Goal: Task Accomplishment & Management: Manage account settings

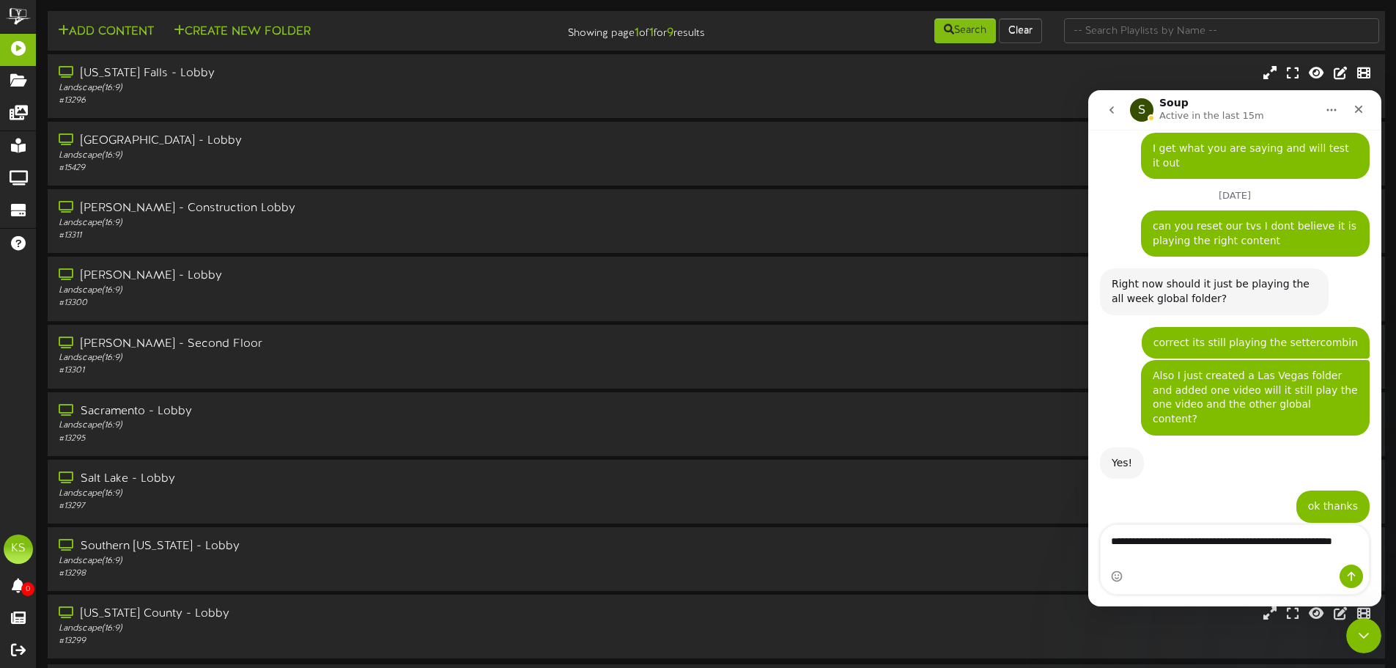
scroll to position [933, 0]
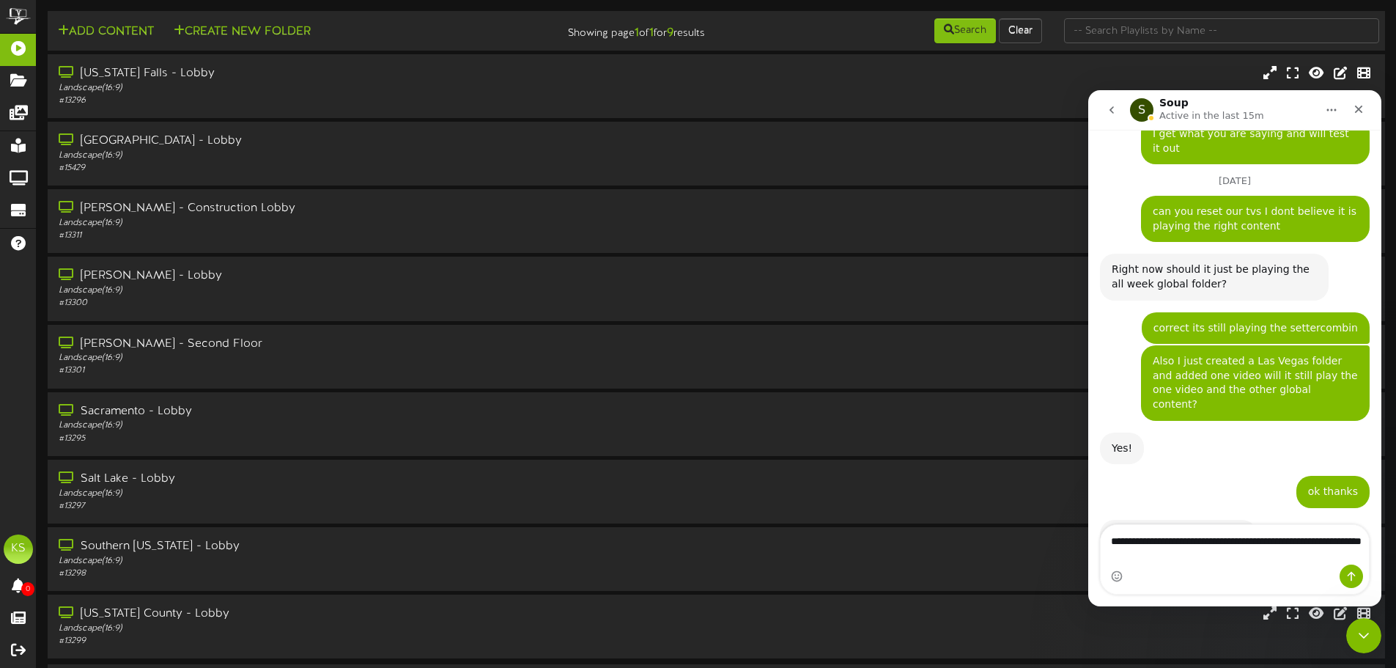
type textarea "**********"
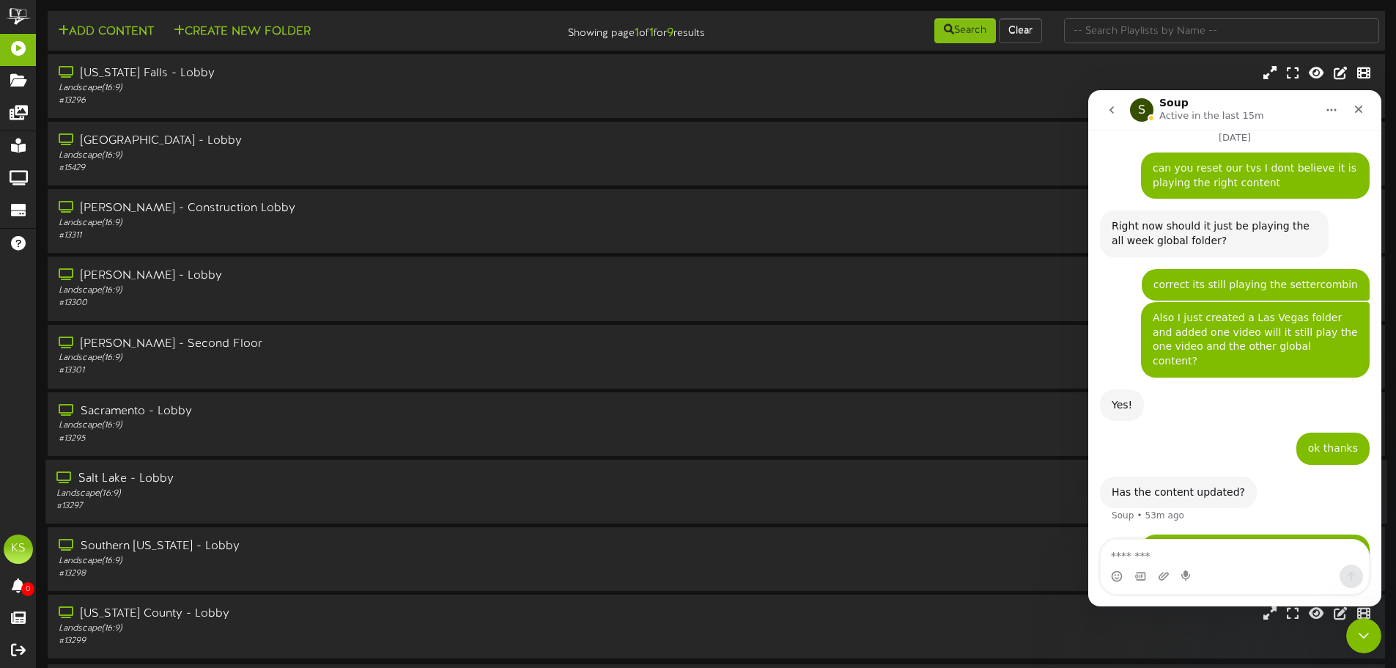
scroll to position [0, 0]
click at [198, 158] on div "Landscape ( 16:9 )" at bounding box center [324, 156] width 537 height 12
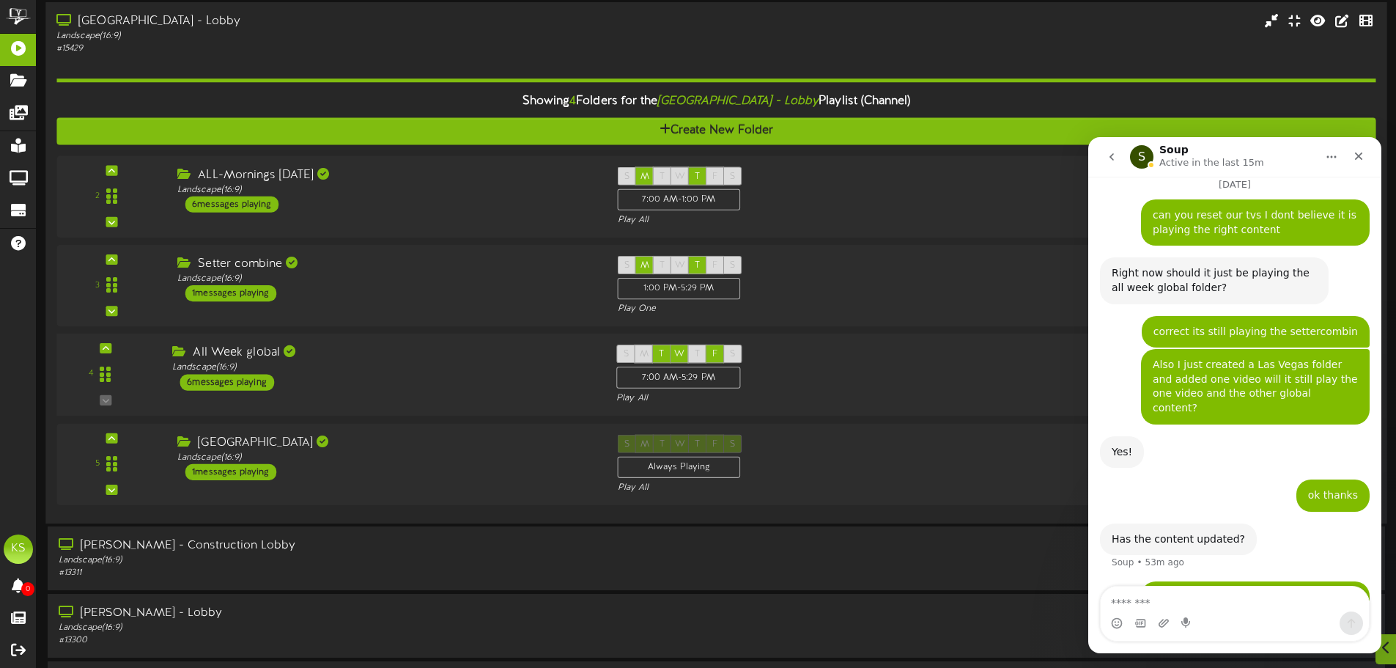
scroll to position [147, 0]
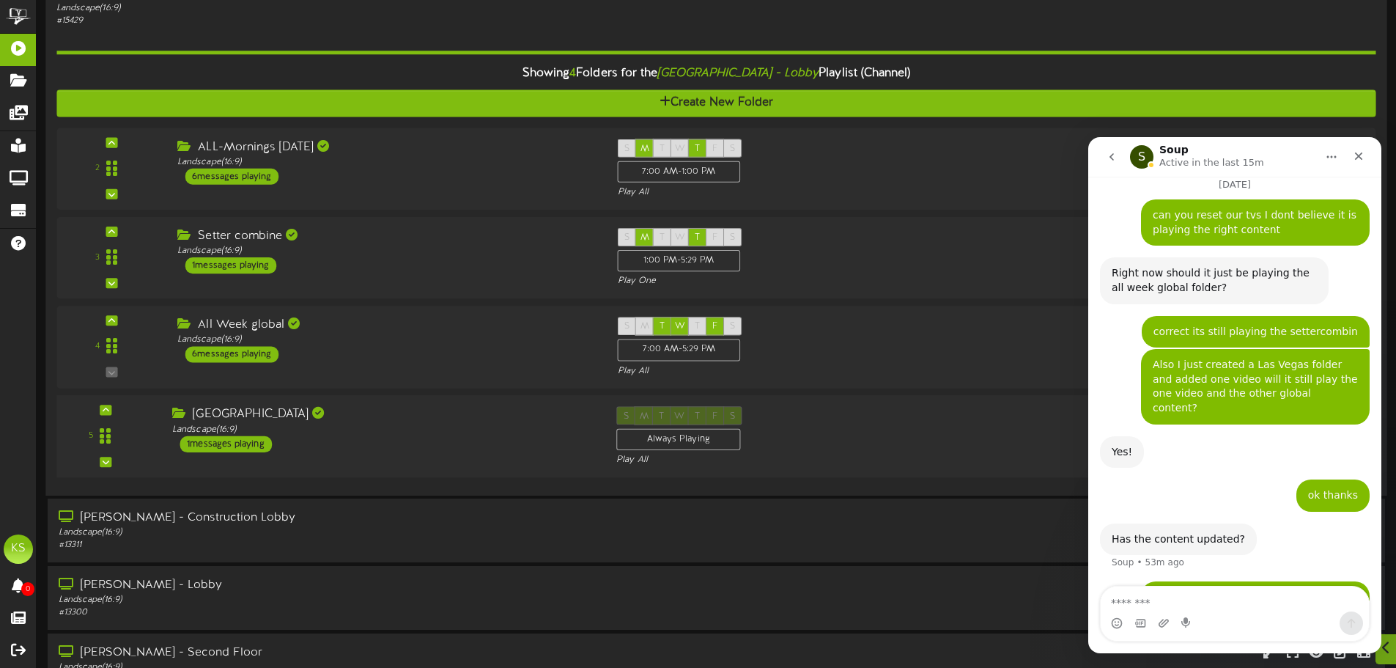
click at [300, 417] on div "LAS VEGAS" at bounding box center [383, 414] width 422 height 17
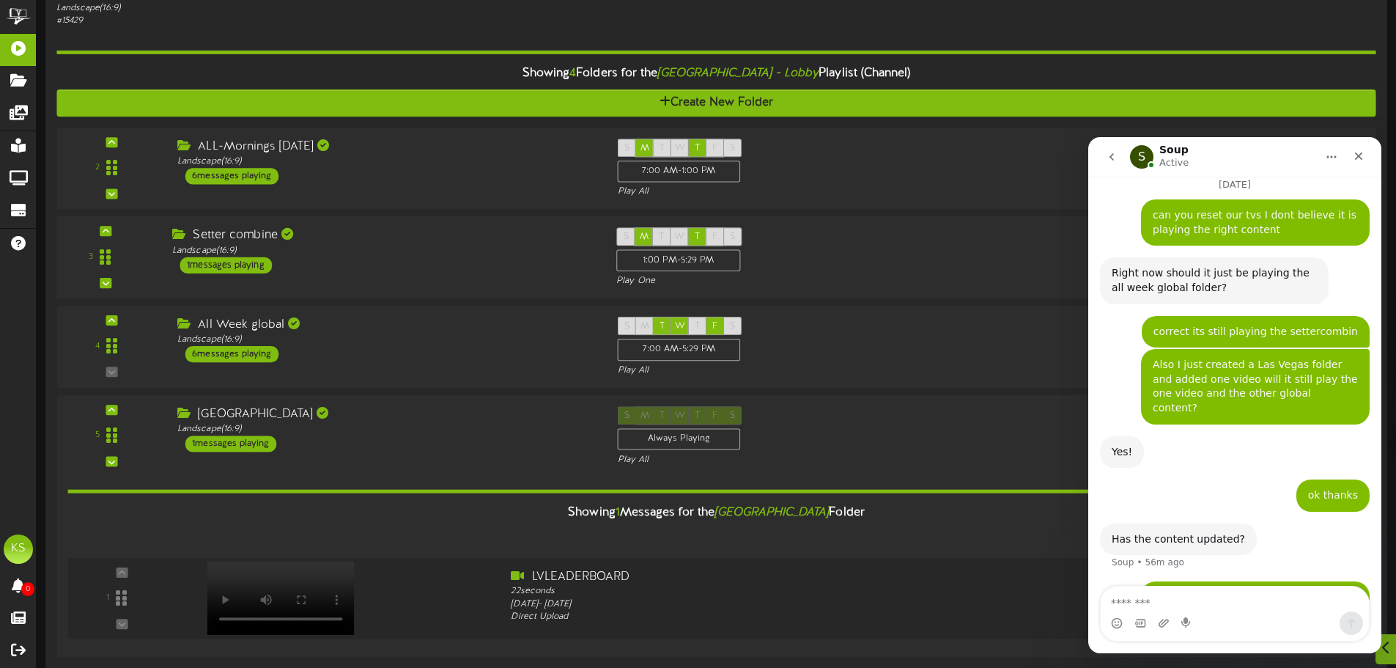
click at [309, 261] on div "Setter combine Landscape ( 16:9 ) 1 messages playing" at bounding box center [383, 250] width 444 height 46
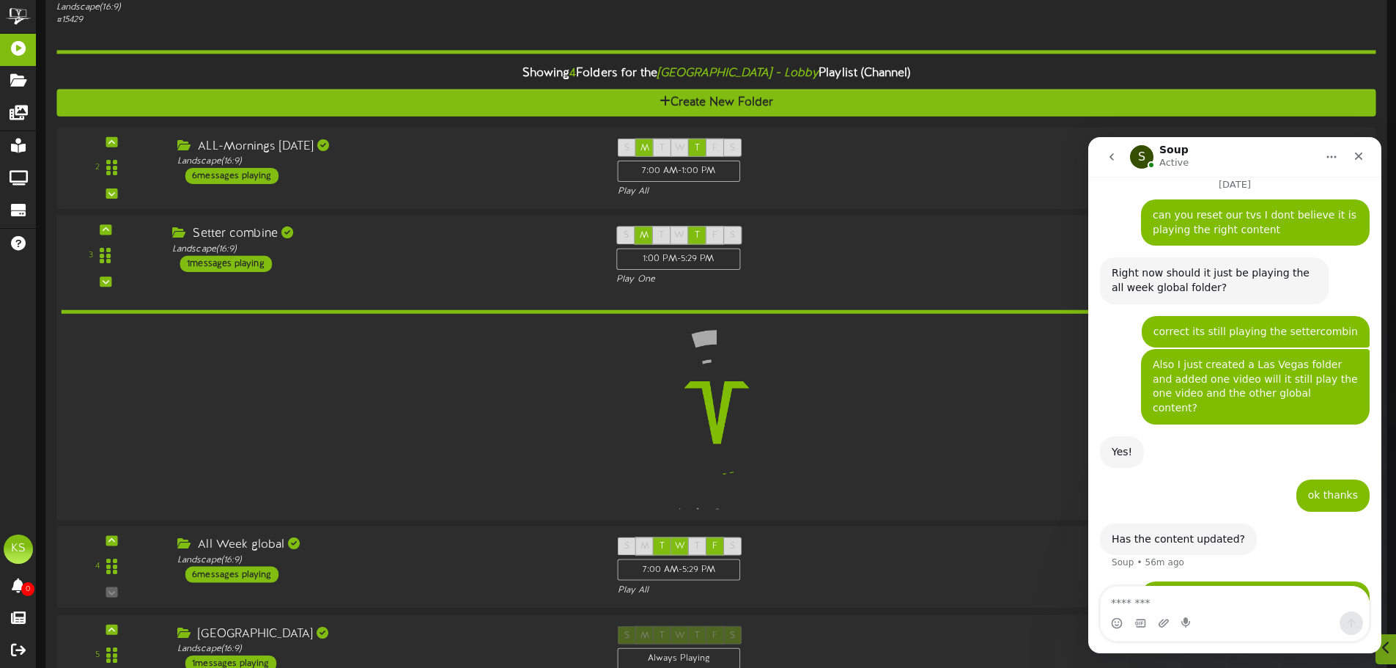
scroll to position [146, 0]
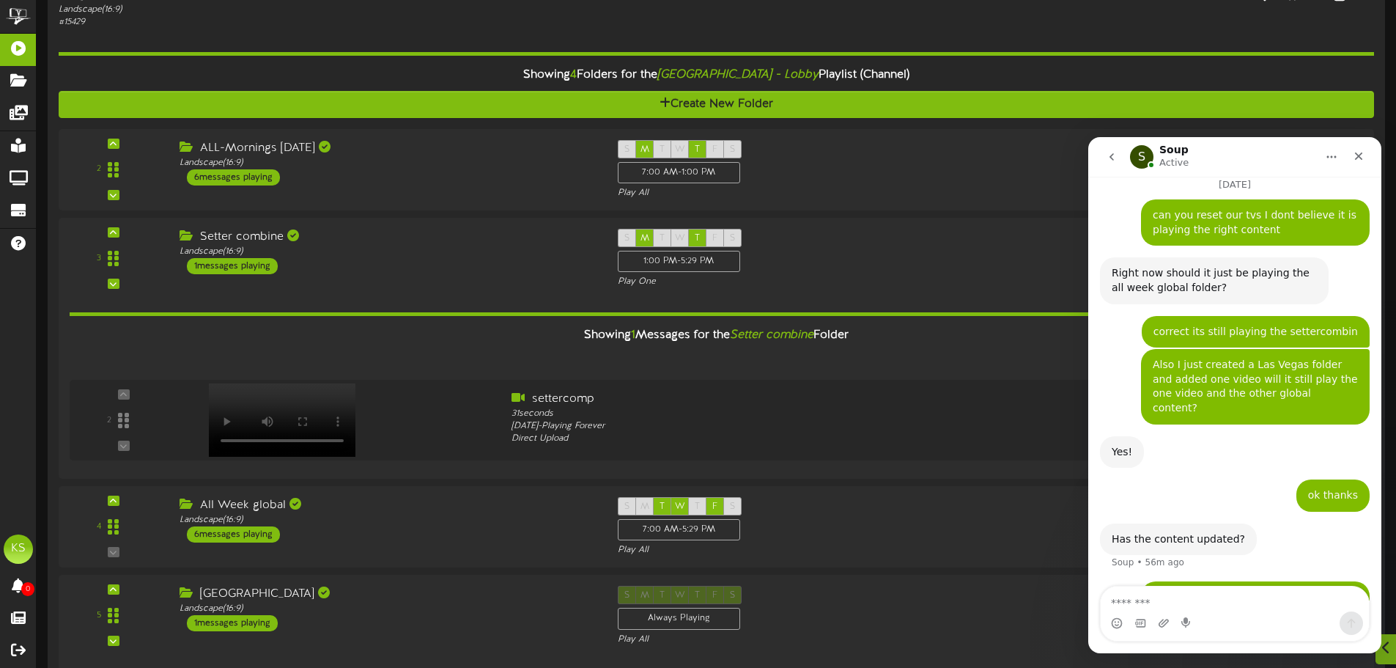
click at [1115, 154] on icon "go back" at bounding box center [1112, 157] width 12 height 12
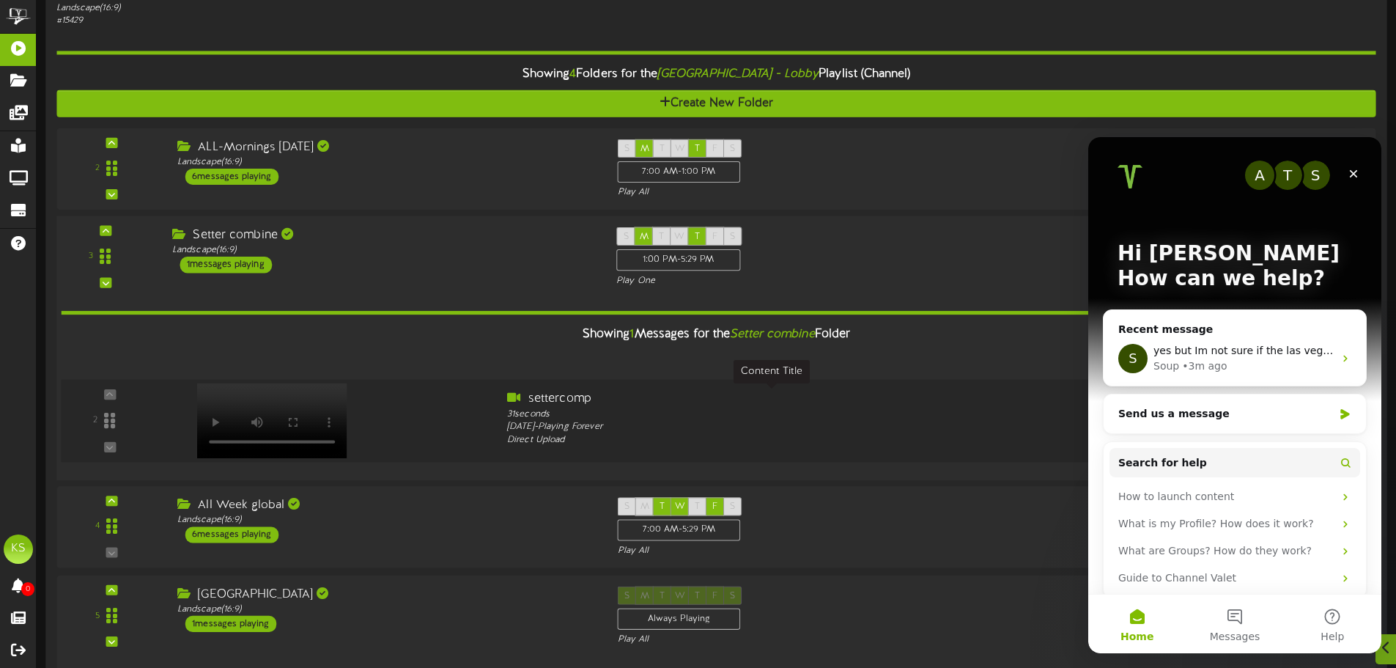
click at [960, 392] on div "settercomp" at bounding box center [771, 399] width 529 height 17
click at [980, 258] on div "3 ( 16:9" at bounding box center [716, 257] width 1332 height 60
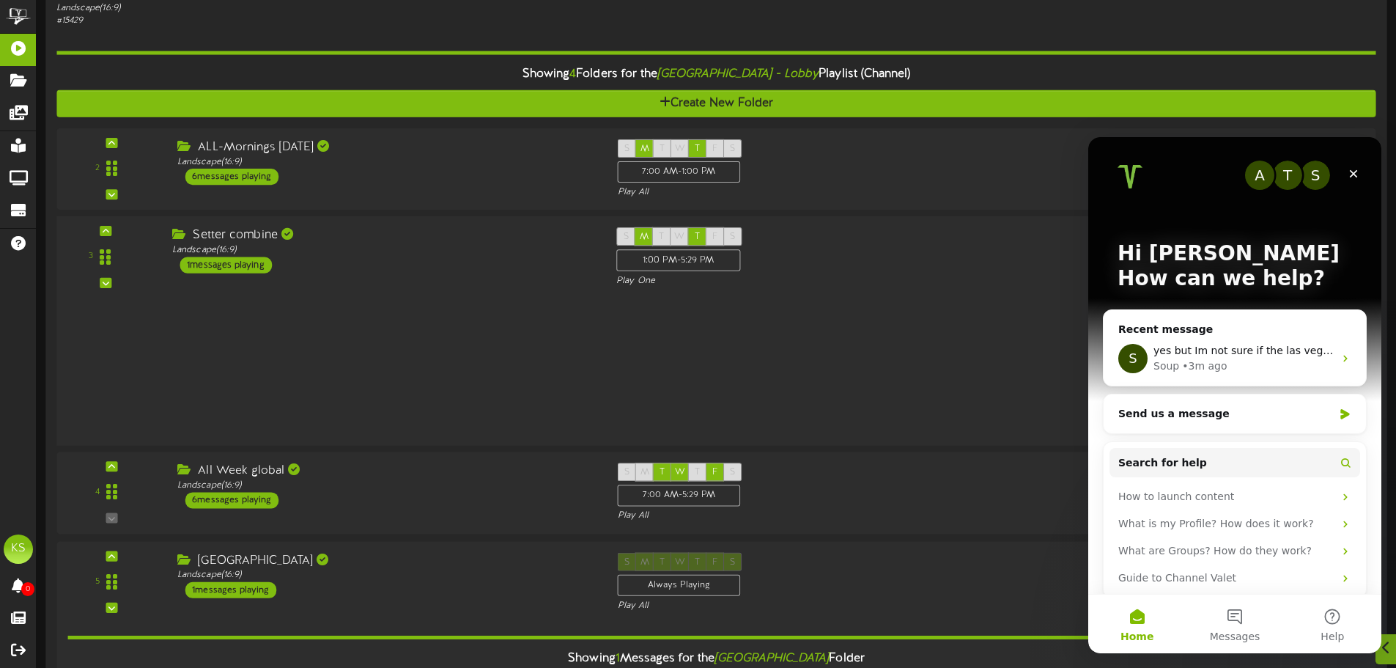
scroll to position [147, 0]
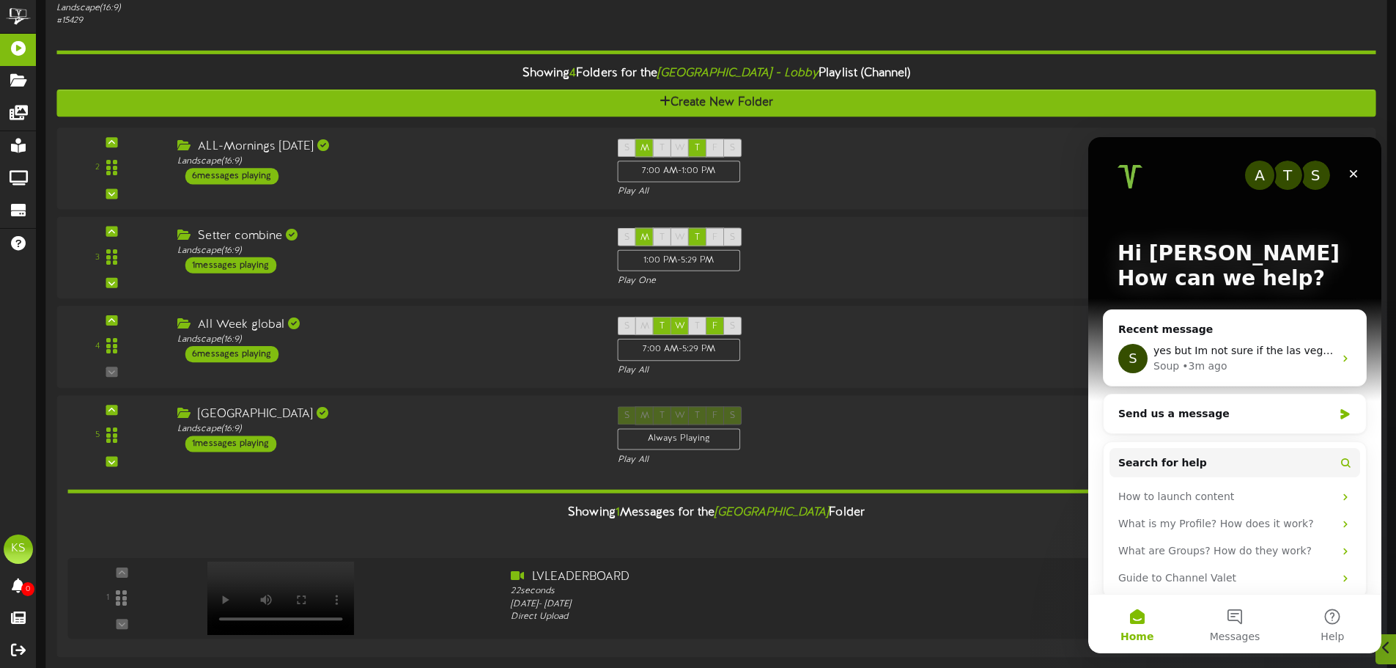
click at [1204, 67] on div "Showing 4 Folders for the Las Vegas - Lobby Playlist (Channel)" at bounding box center [715, 74] width 1341 height 32
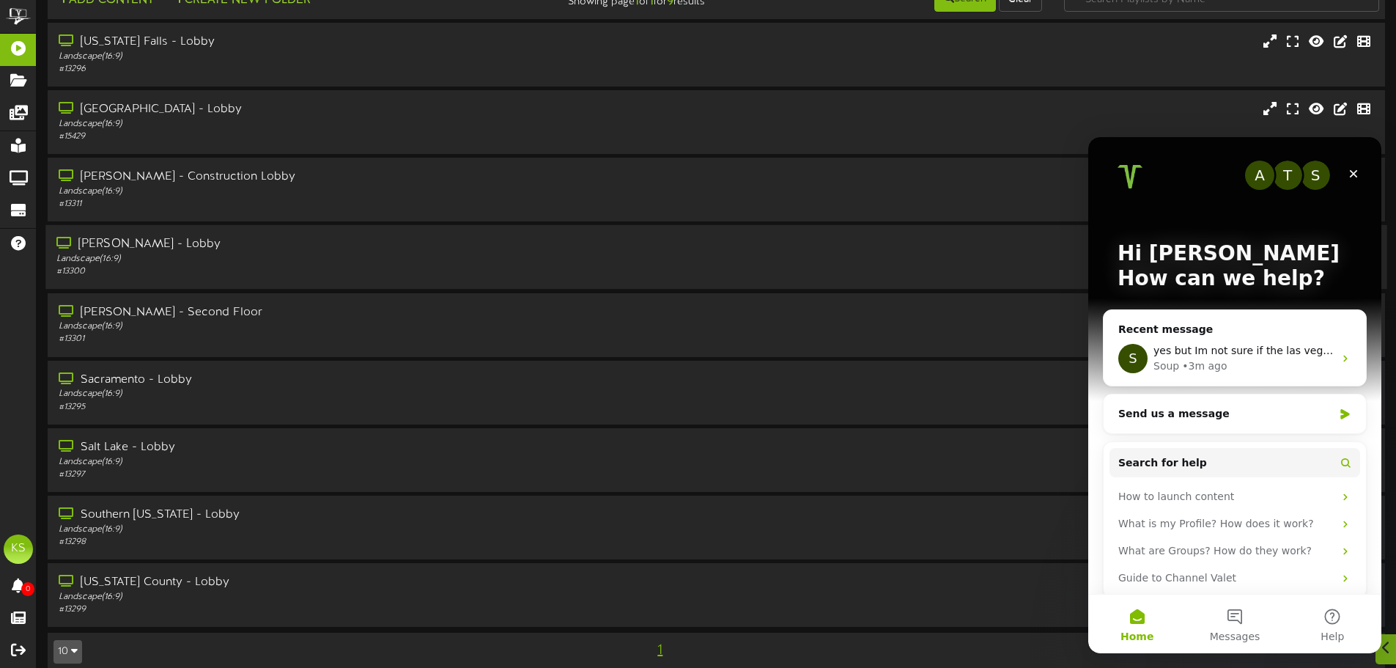
scroll to position [49, 0]
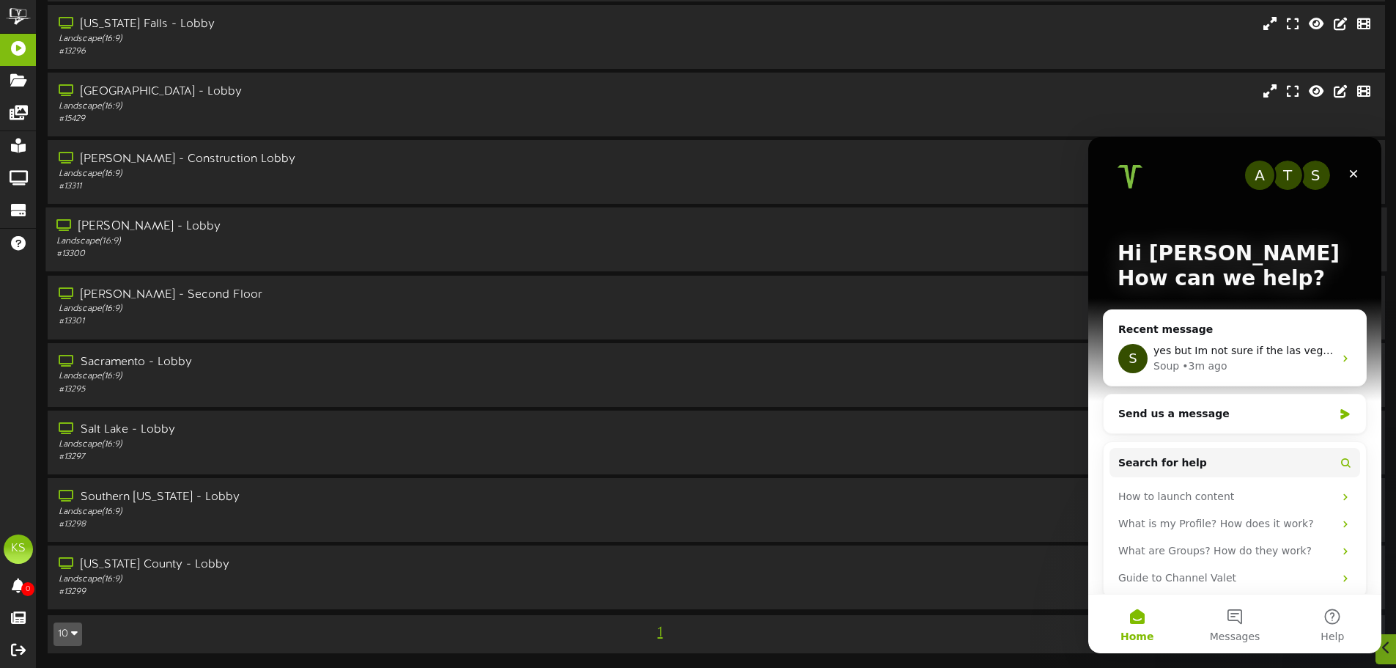
click at [255, 245] on div "Landscape ( 16:9 )" at bounding box center [324, 241] width 537 height 12
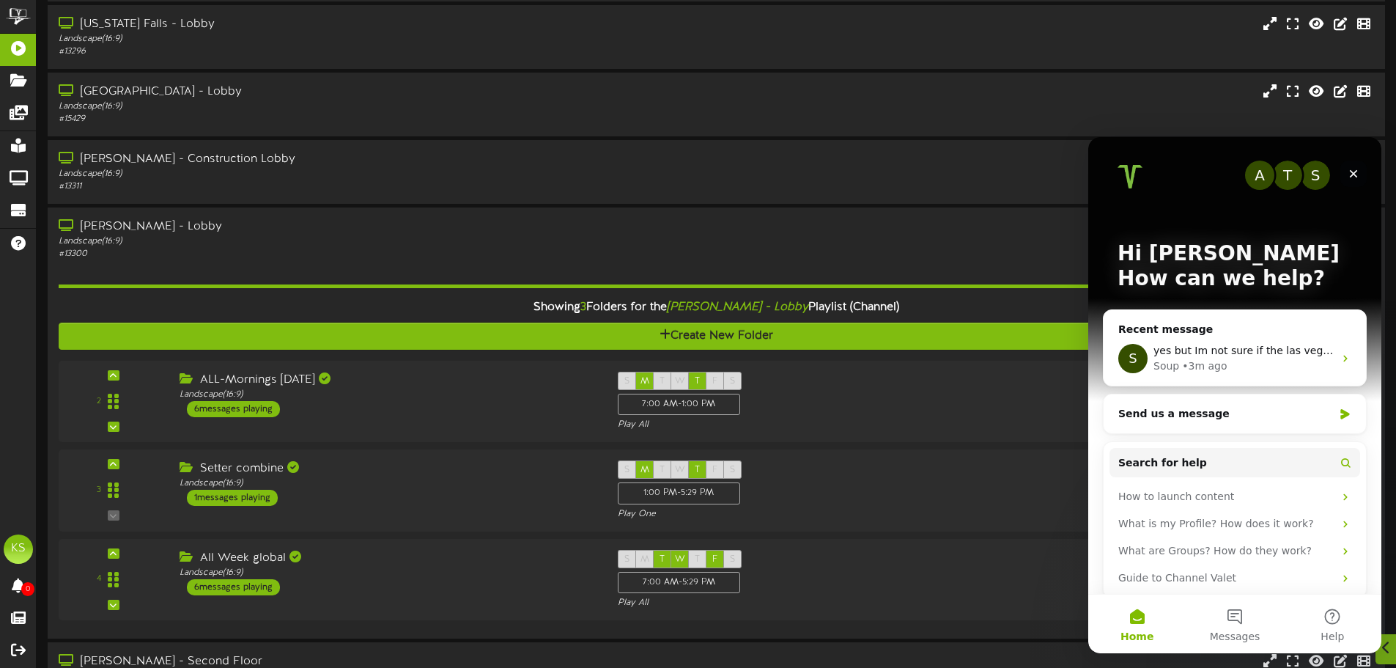
click at [1352, 169] on icon "Close" at bounding box center [1354, 174] width 12 height 12
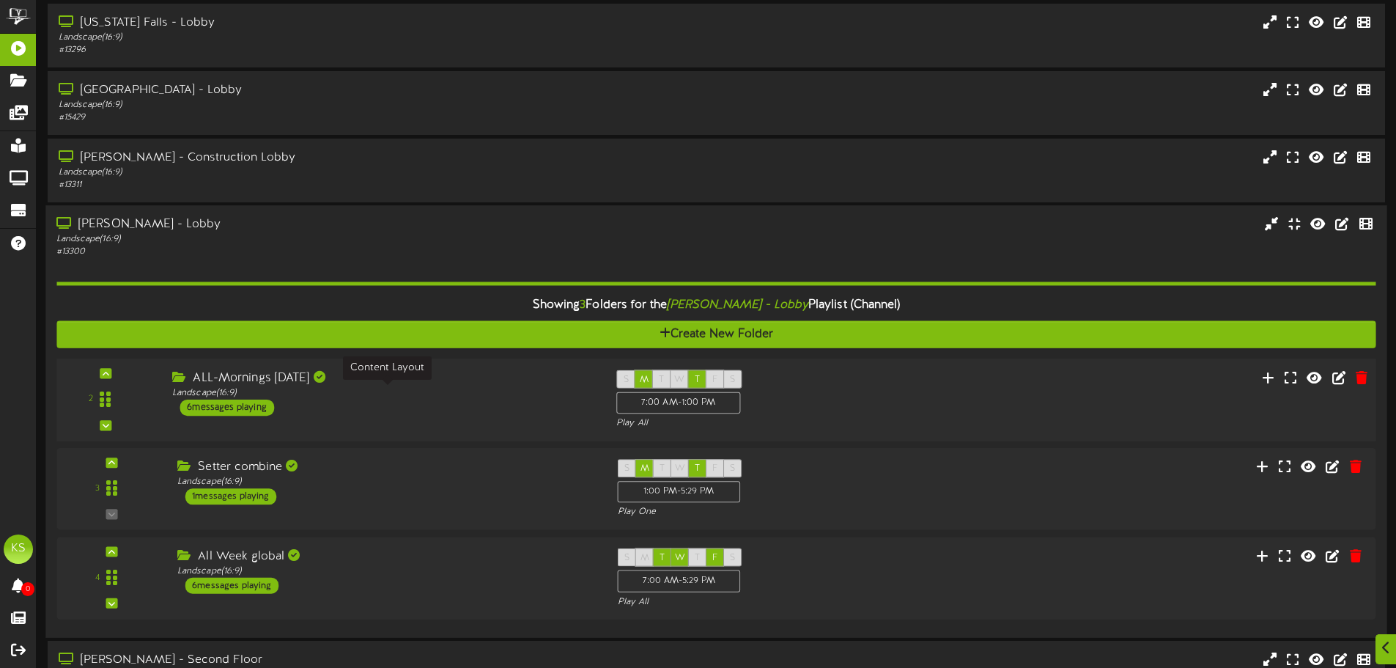
scroll to position [196, 0]
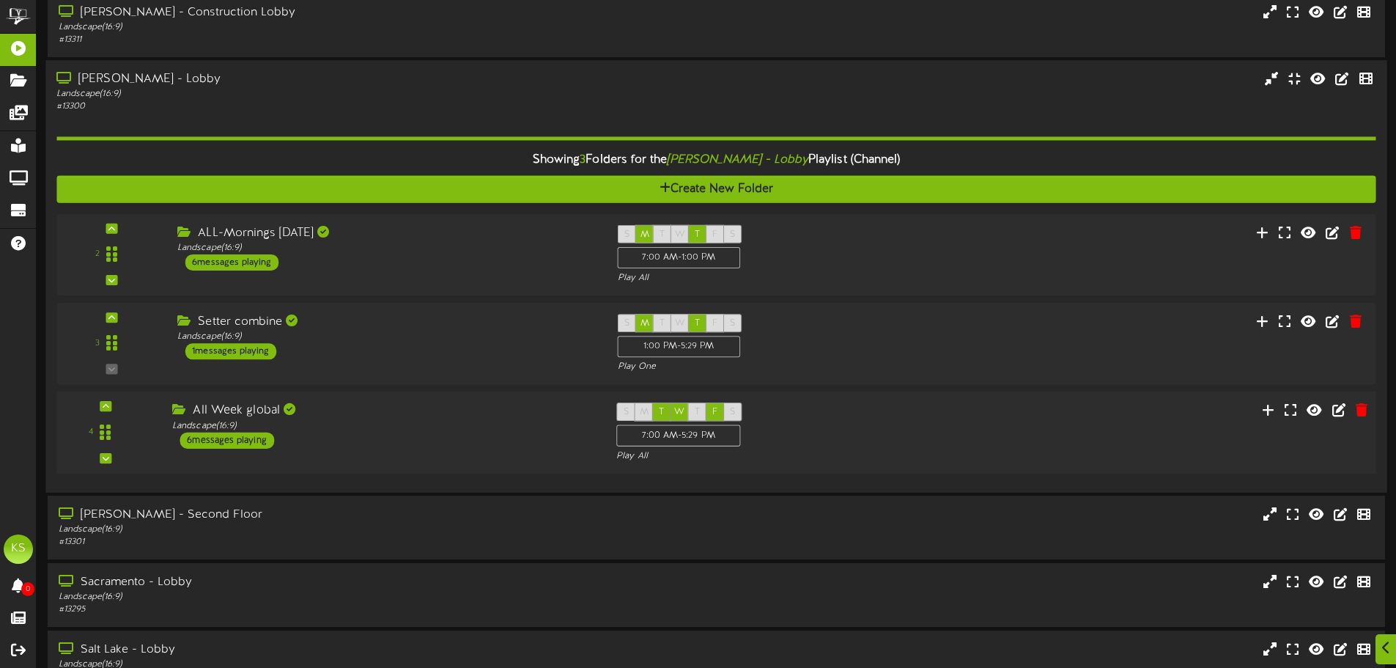
click at [378, 438] on div "All Week global Landscape ( 16:9 ) 6 messages playing" at bounding box center [383, 426] width 444 height 46
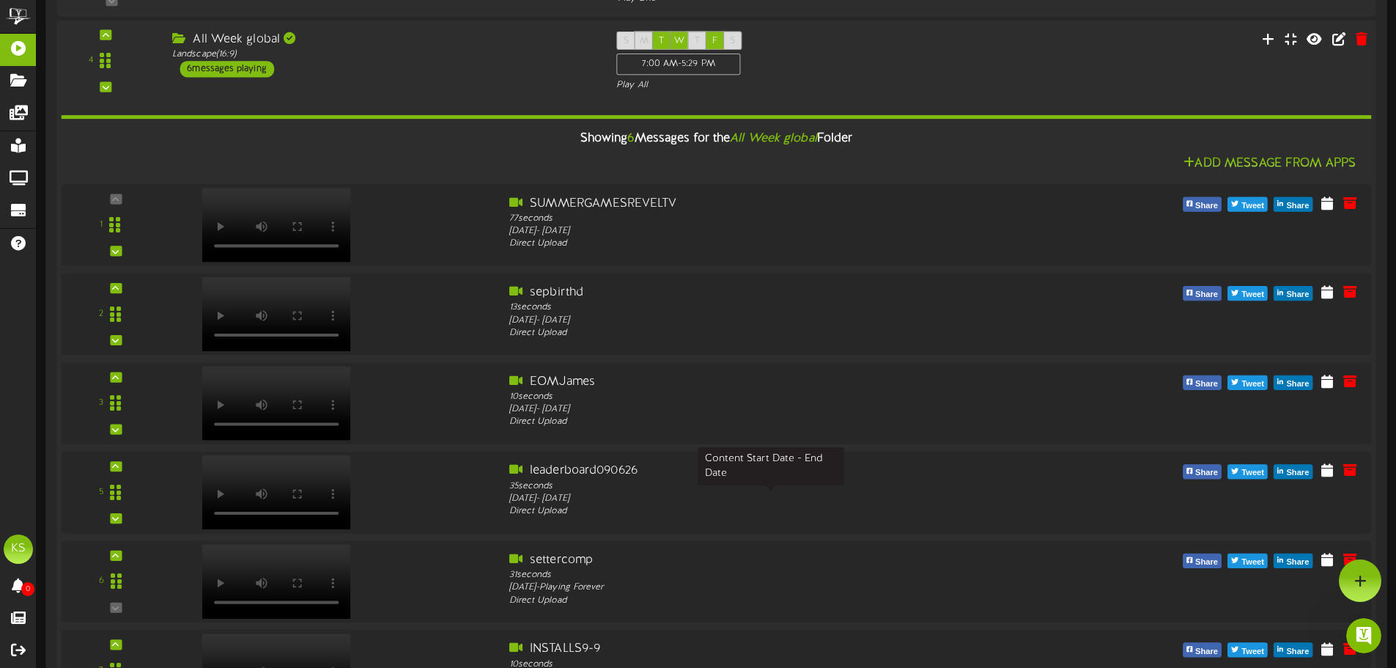
scroll to position [562, 0]
click at [1336, 476] on icon at bounding box center [1333, 470] width 15 height 16
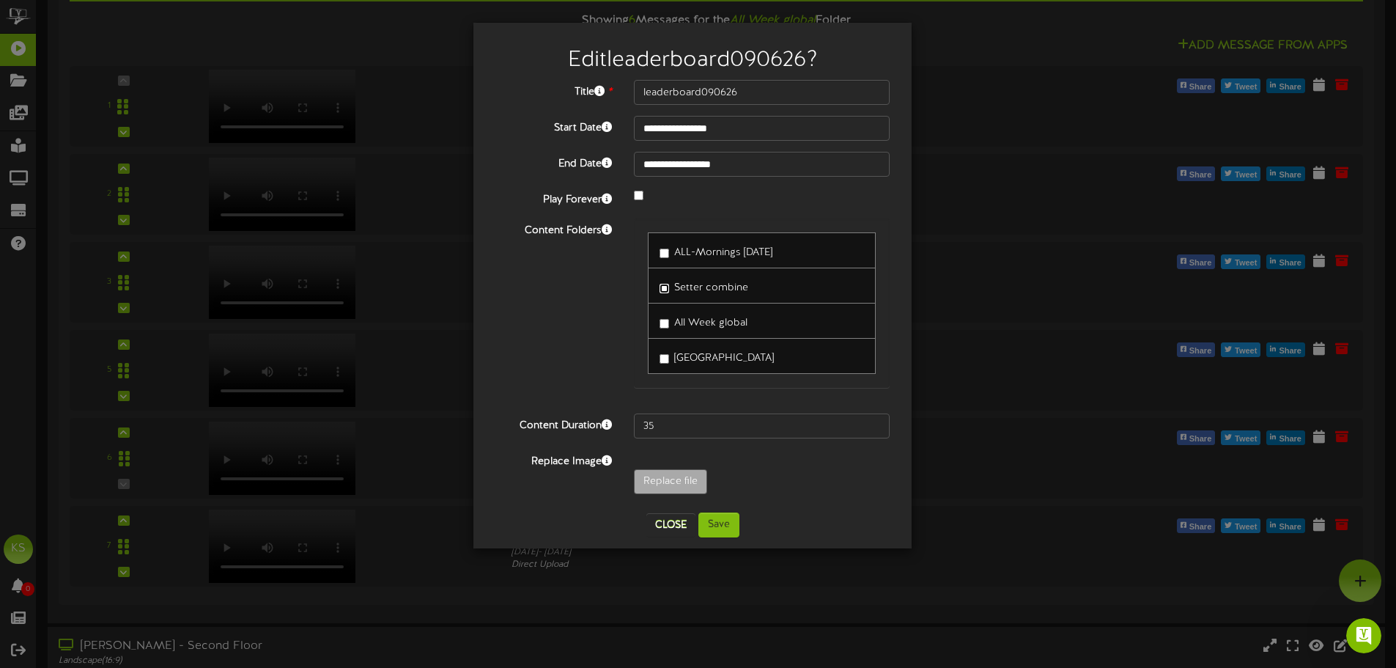
scroll to position [0, 0]
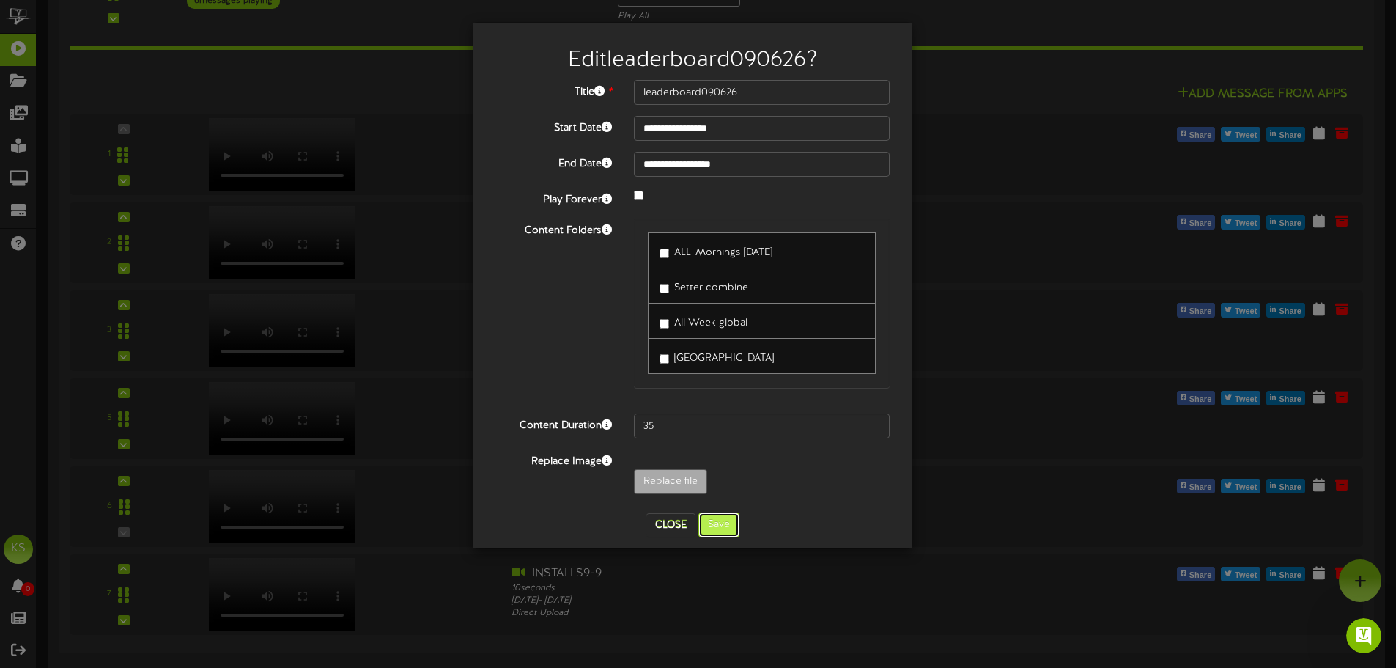
click at [723, 517] on button "Save" at bounding box center [718, 524] width 41 height 25
